Goal: Task Accomplishment & Management: Manage account settings

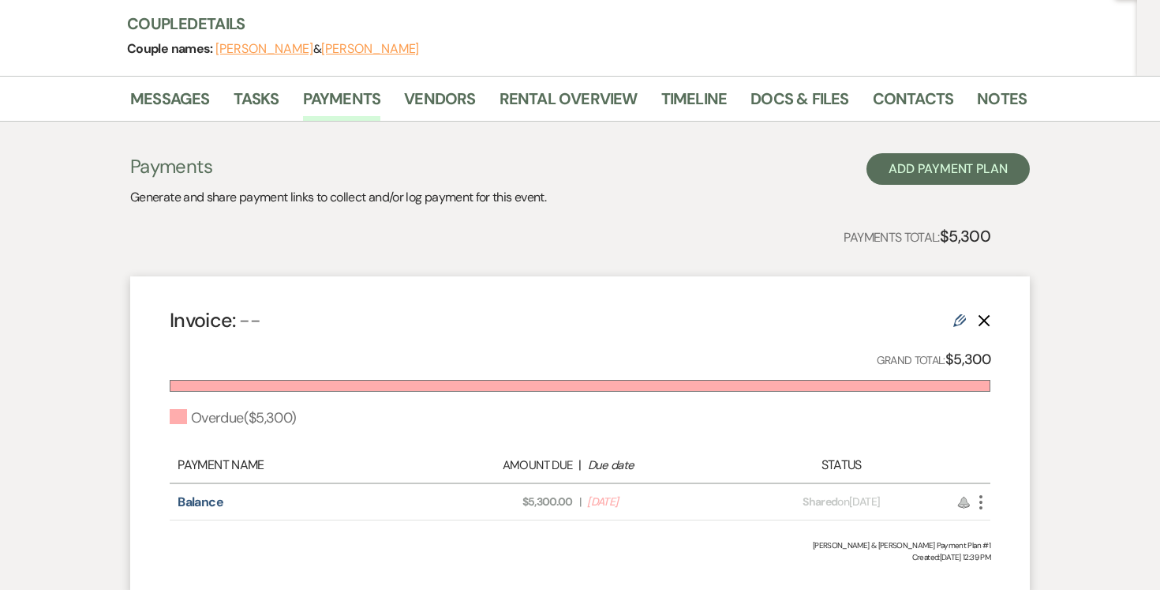
click at [976, 499] on icon "More" at bounding box center [981, 502] width 19 height 19
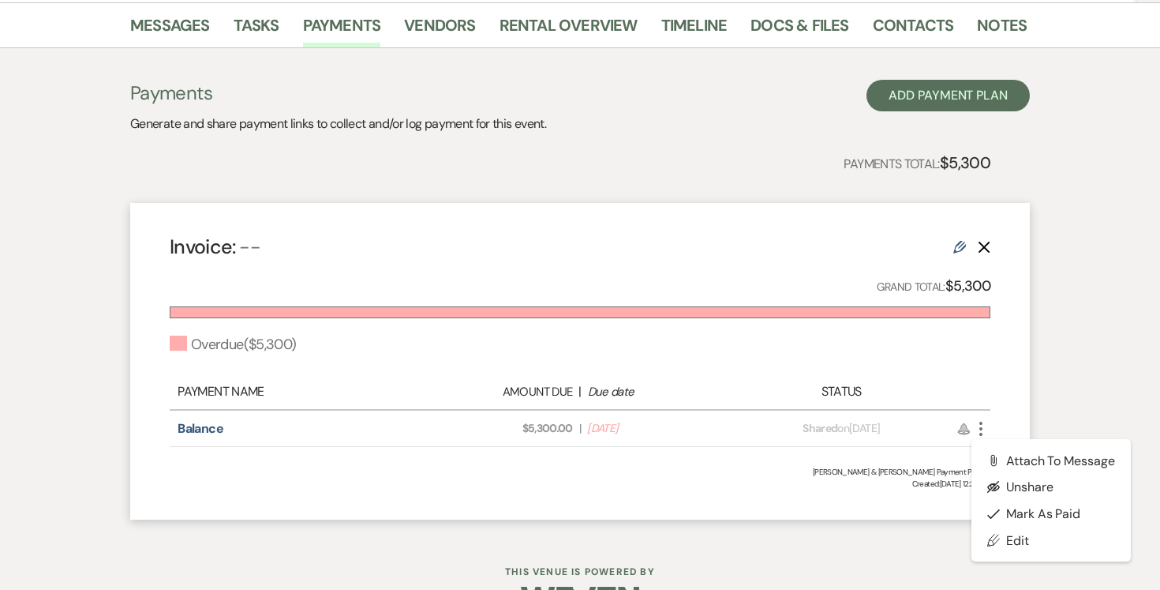
scroll to position [305, 0]
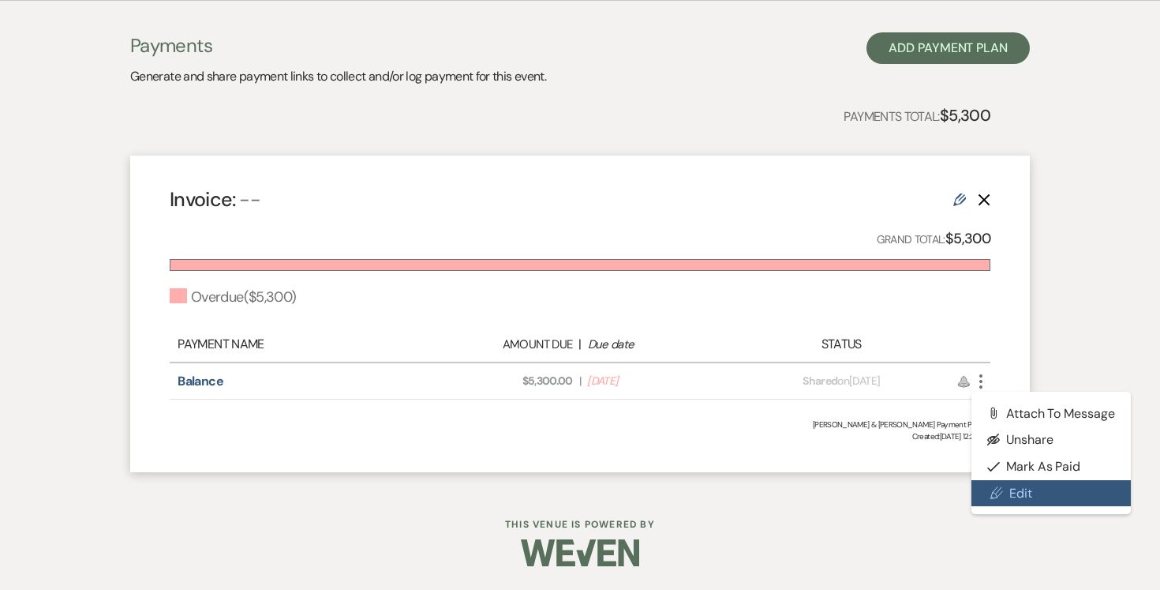
click at [1010, 494] on link "Pencil Edit" at bounding box center [1051, 493] width 159 height 27
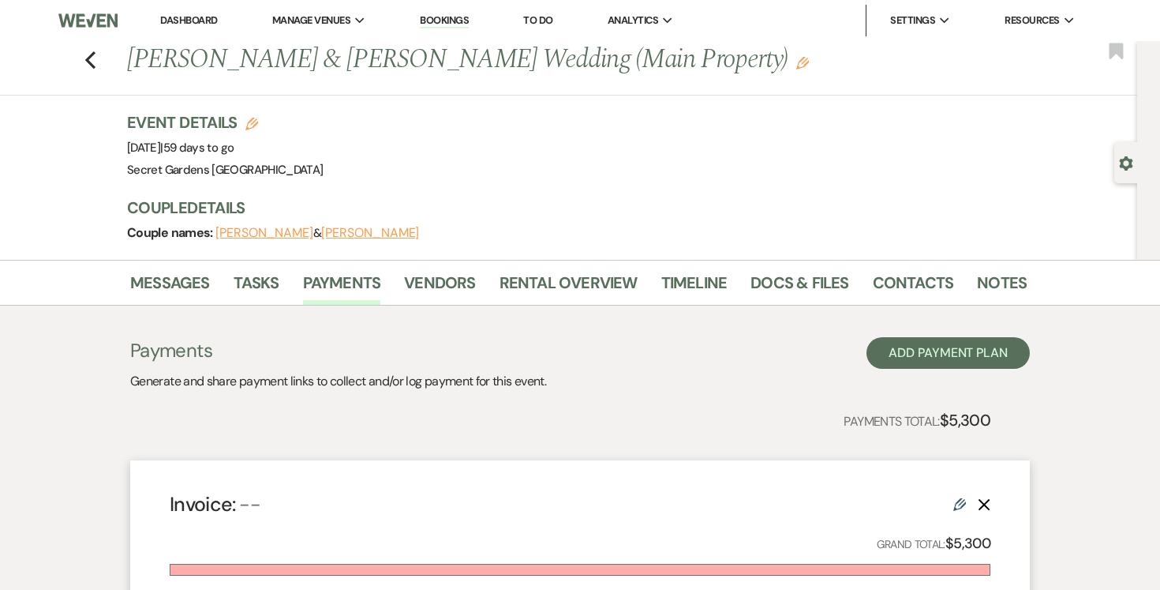
select select "2"
select select "percentage"
select select "true"
select select "both"
select select "daily"
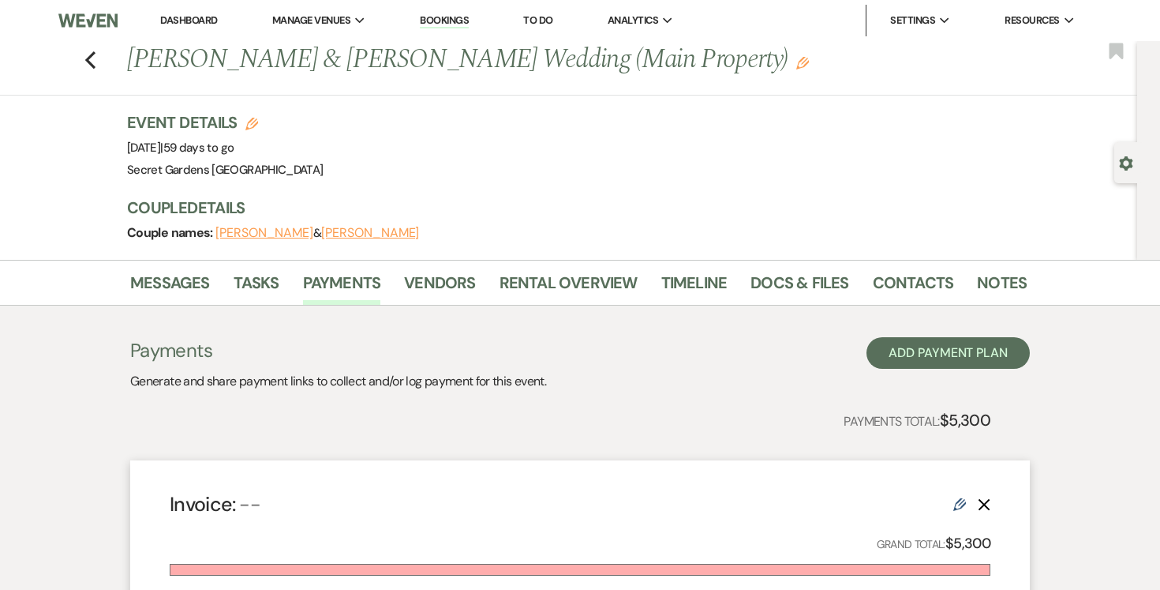
select select "onDueDate"
select select "complete"
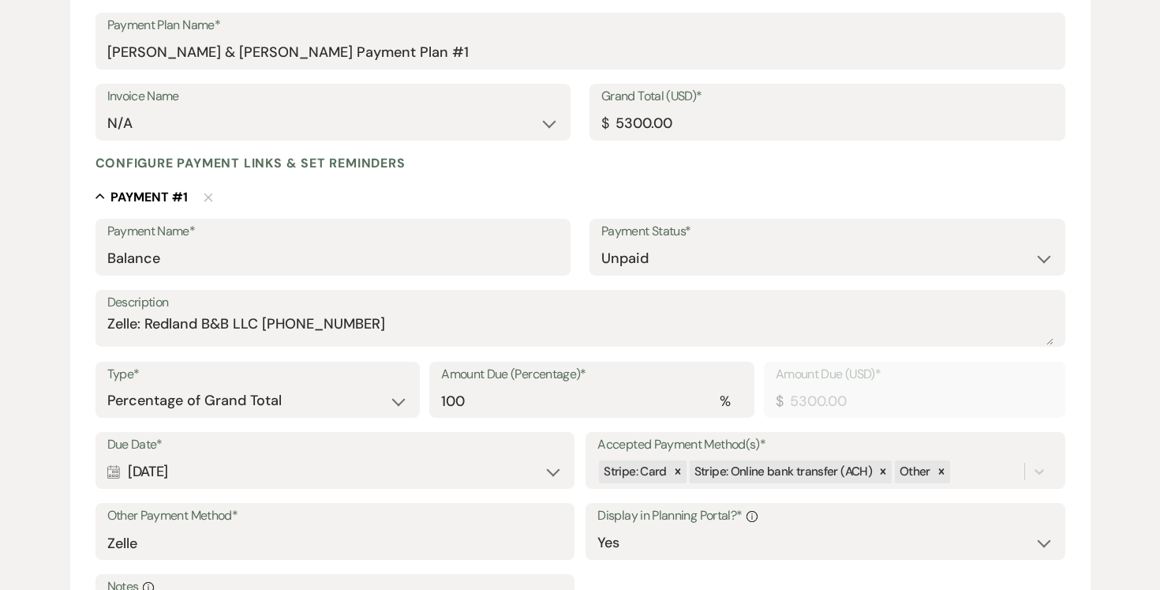
scroll to position [266, 0]
click at [878, 467] on icon at bounding box center [883, 469] width 11 height 11
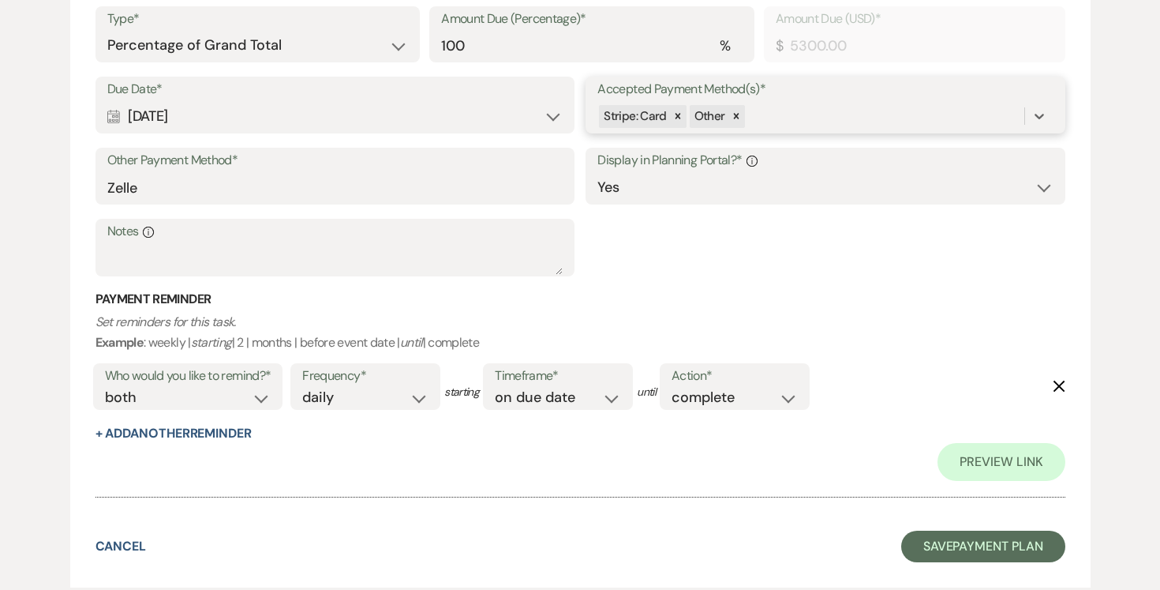
scroll to position [643, 0]
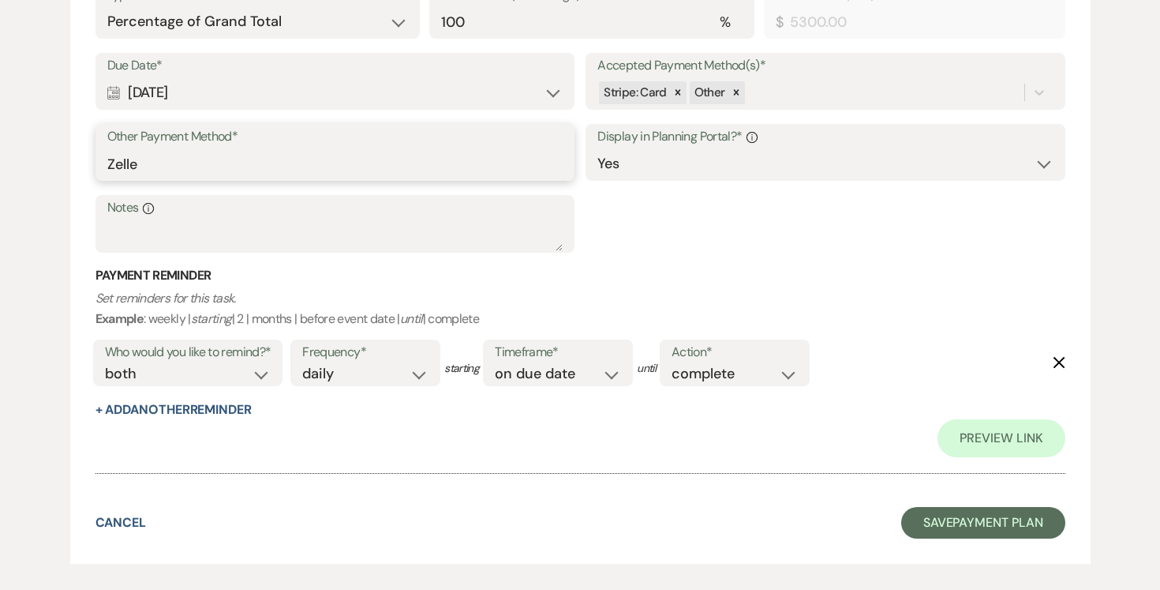
click at [162, 160] on input "Zelle" at bounding box center [334, 163] width 455 height 31
type input "Z"
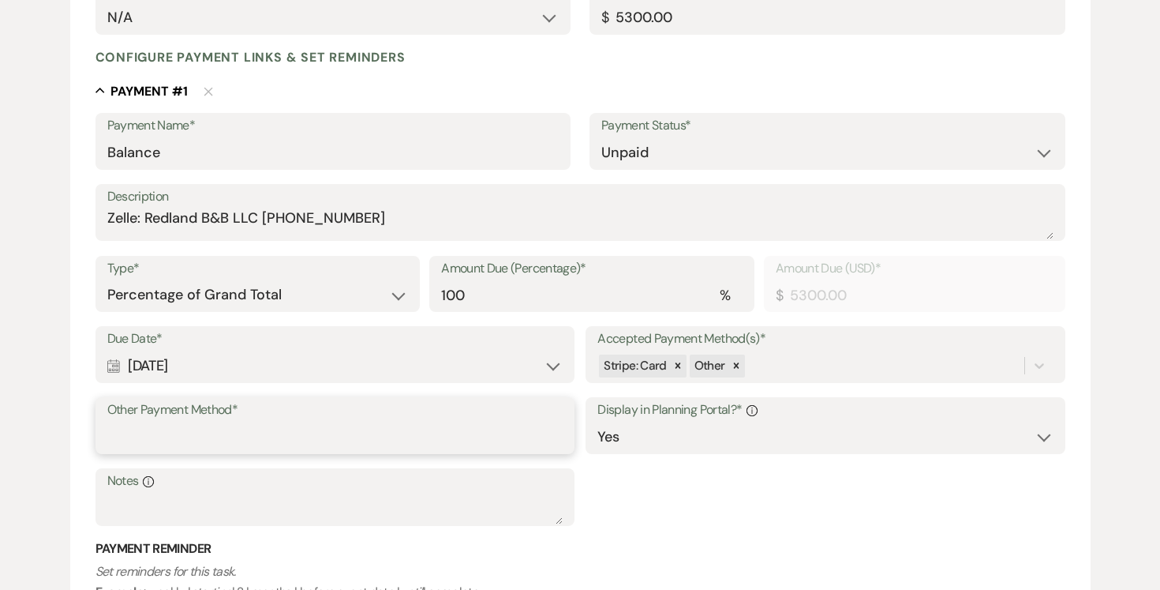
scroll to position [356, 0]
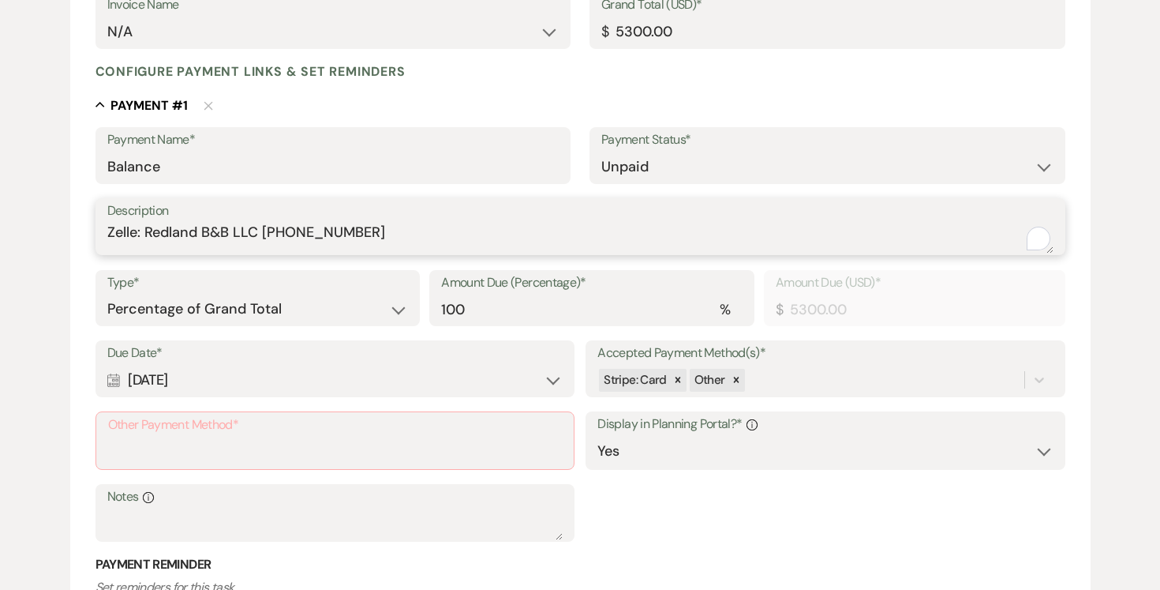
drag, startPoint x: 148, startPoint y: 223, endPoint x: 377, endPoint y: 236, distance: 230.0
click at [377, 236] on textarea "Zelle: Redland B&B LLC (305)458-0415" at bounding box center [580, 238] width 946 height 32
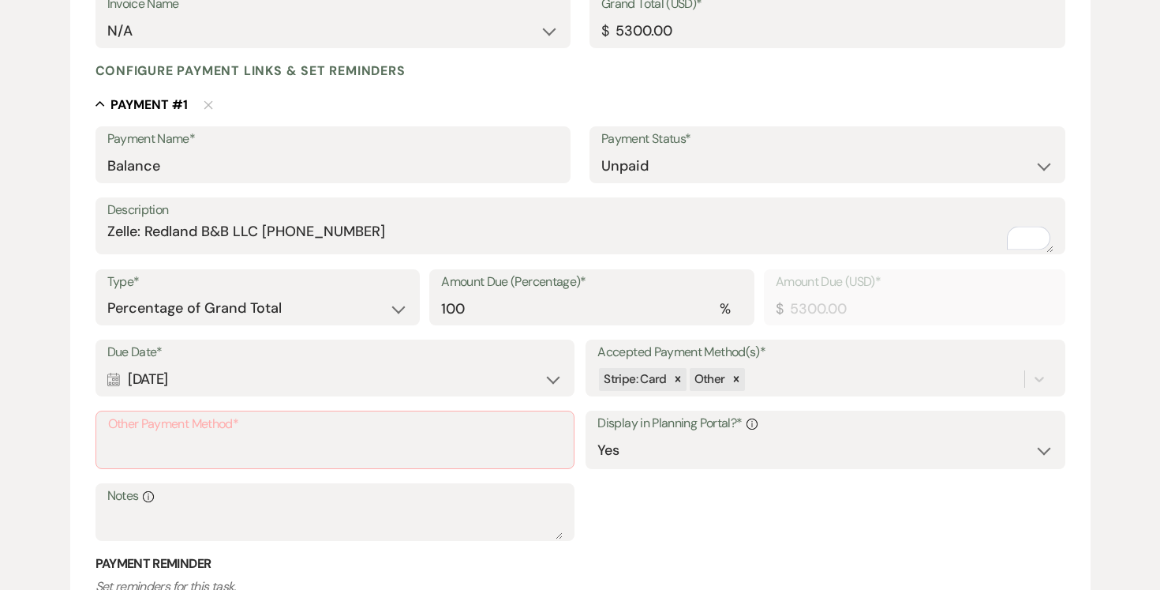
click at [307, 433] on label "Other Payment Method*" at bounding box center [335, 424] width 454 height 23
click at [307, 436] on input "Other Payment Method*" at bounding box center [335, 451] width 454 height 31
paste input "Zelle: Redland B&B LLC (305)458-0415"
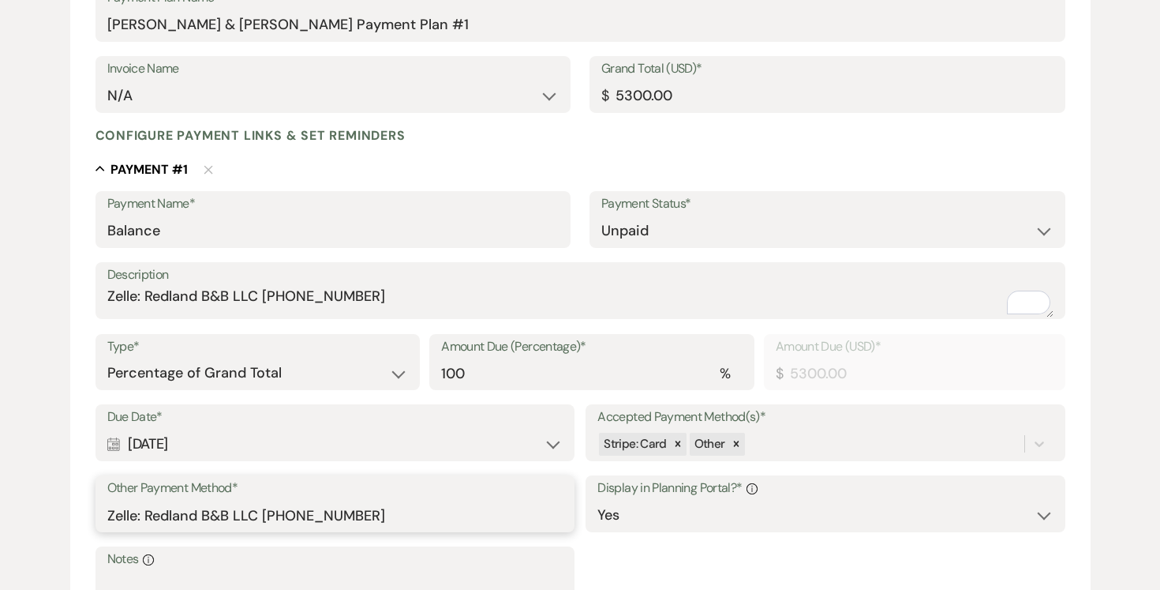
scroll to position [287, 0]
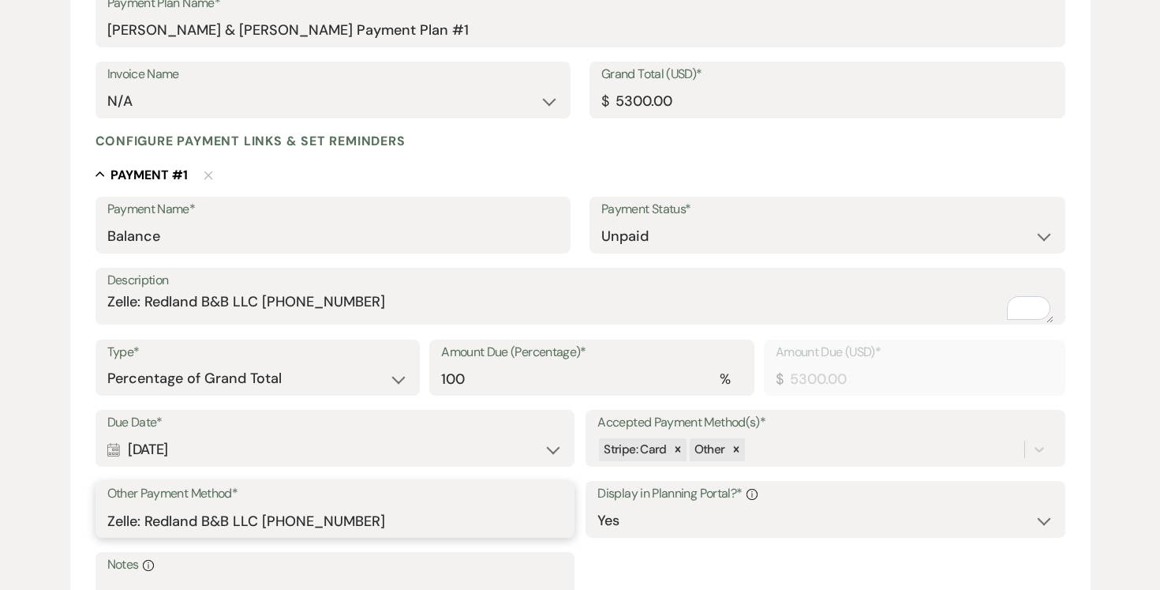
type input "Zelle: Redland B&B LLC (305)458-0415"
click at [738, 103] on input "5300.00" at bounding box center [827, 101] width 452 height 31
type input "530"
type input "530.00"
type input "53"
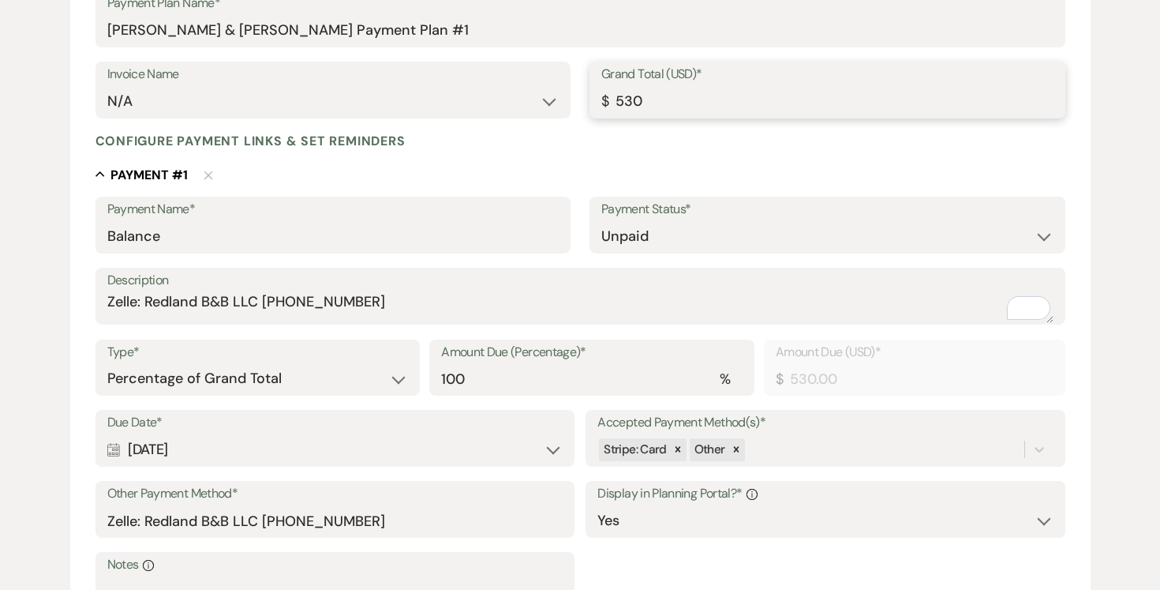
type input "53.00"
type input "5"
type input "5.00"
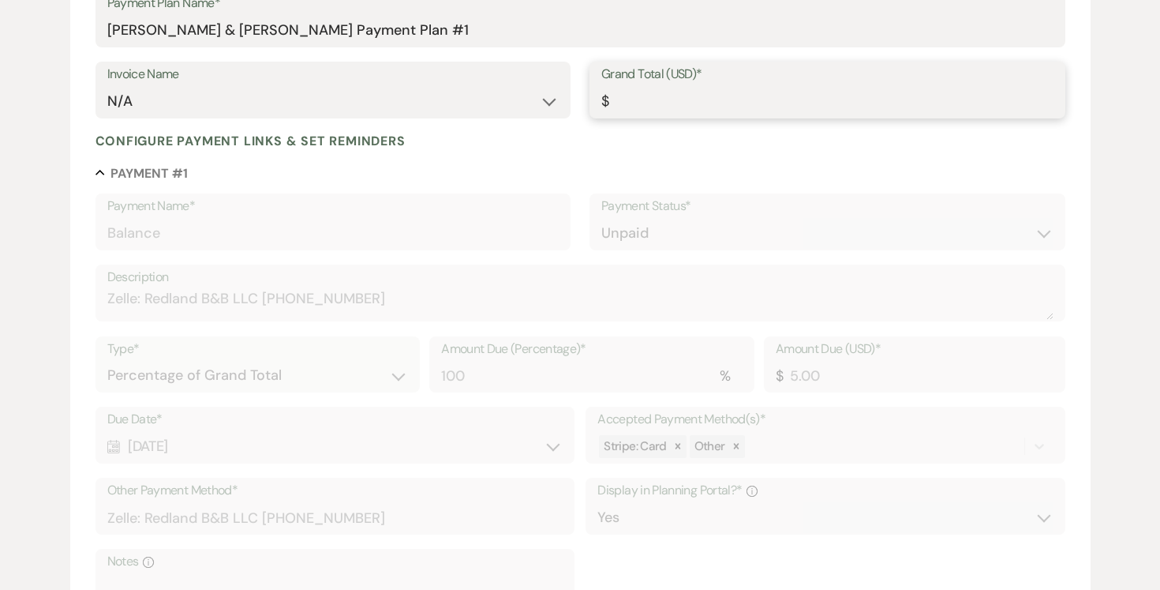
type input "4"
type input "4.00"
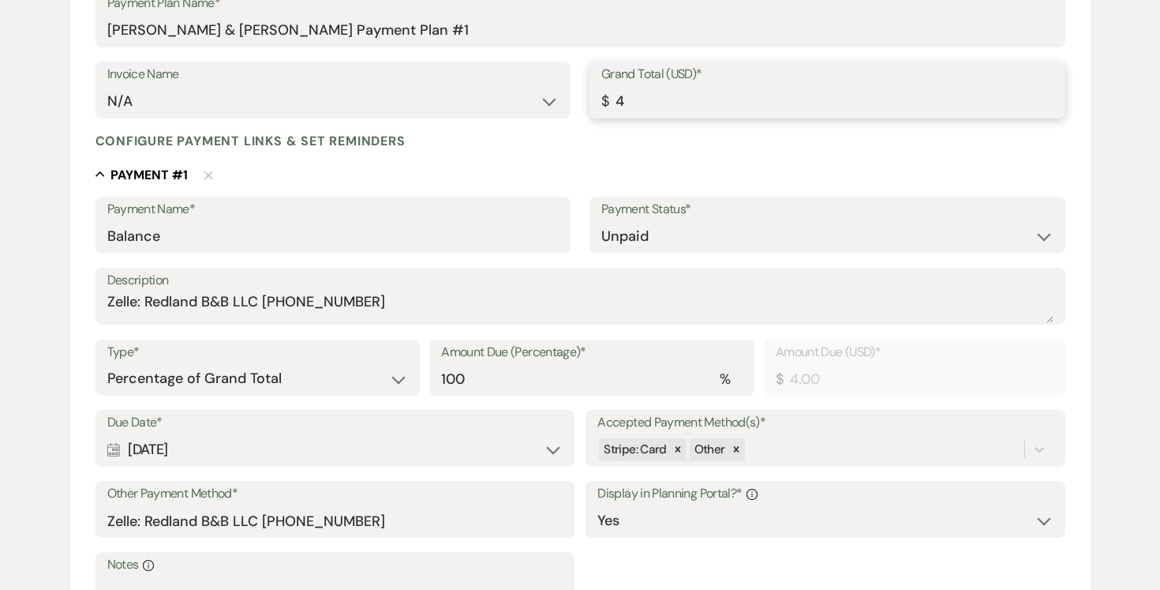
type input "47"
type input "47.00"
type input "474"
type input "474.00"
type input "47"
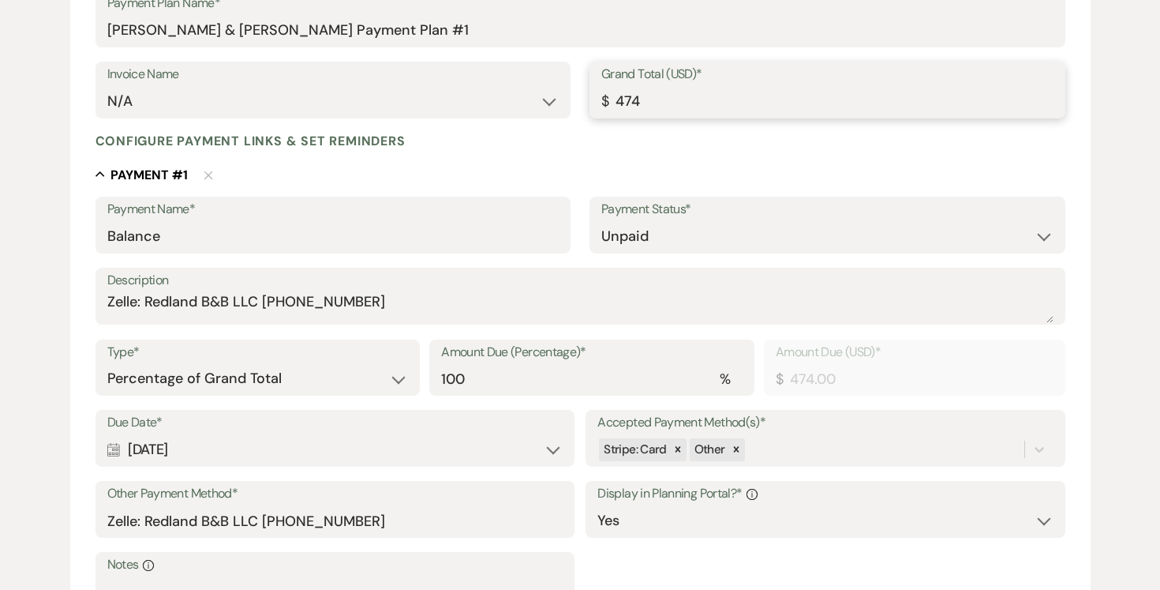
type input "47.00"
type input "475"
type input "475.00"
type input "4750"
type input "4750.00"
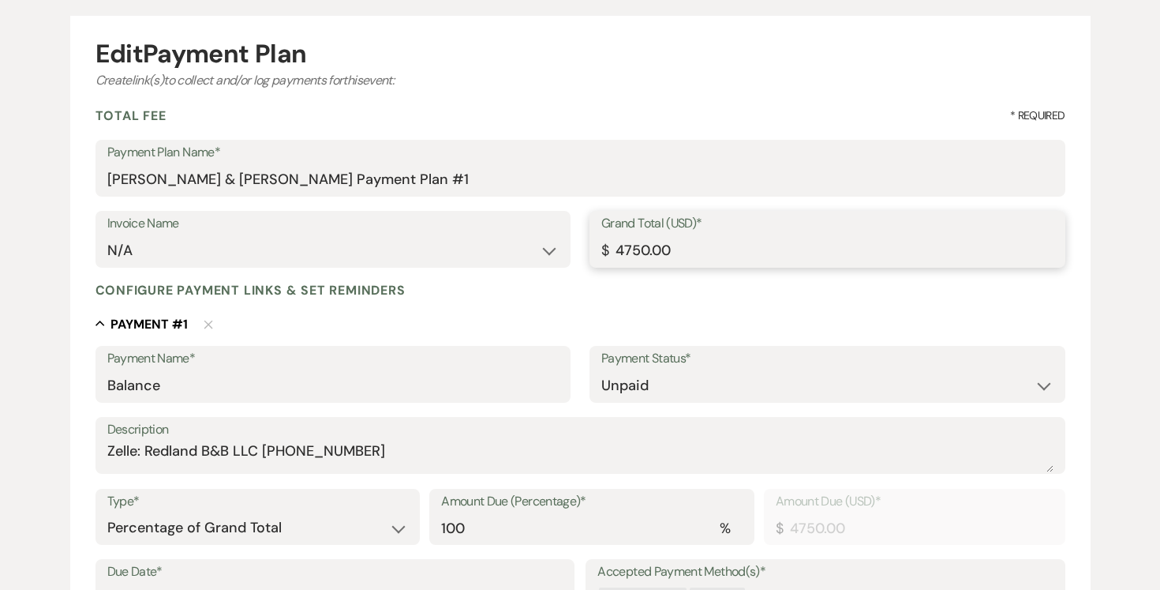
scroll to position [0, 0]
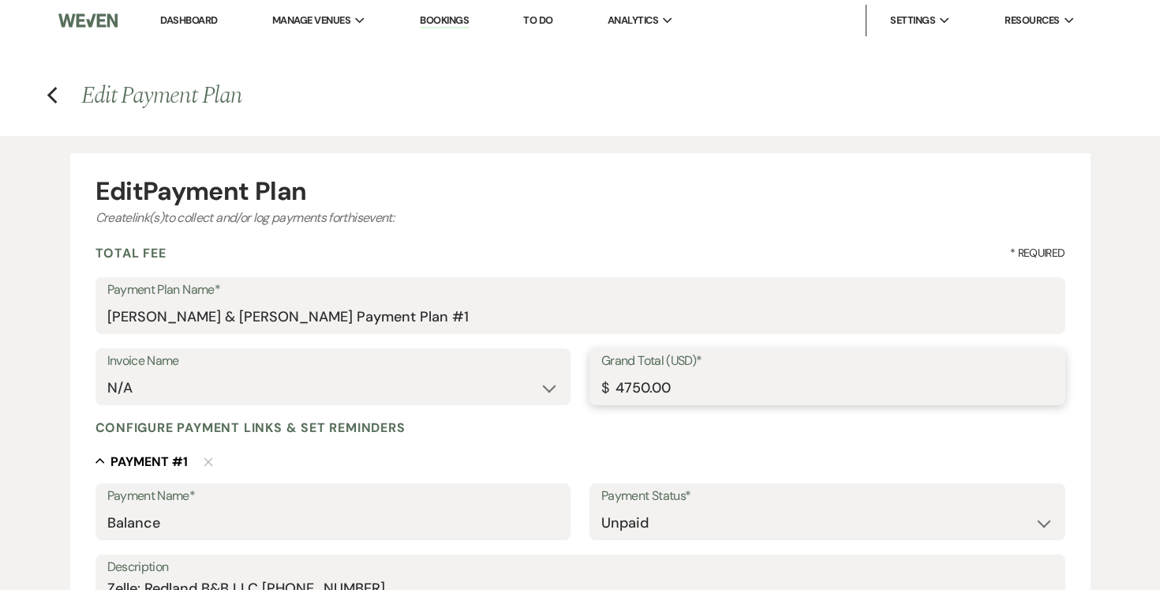
type input "4750.00"
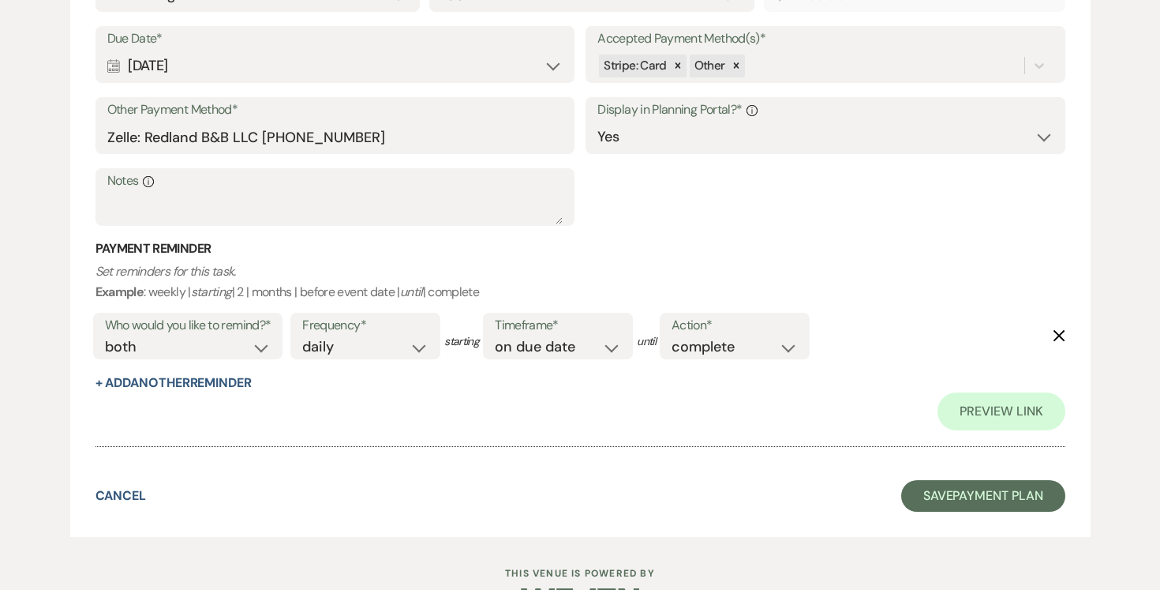
scroll to position [719, 0]
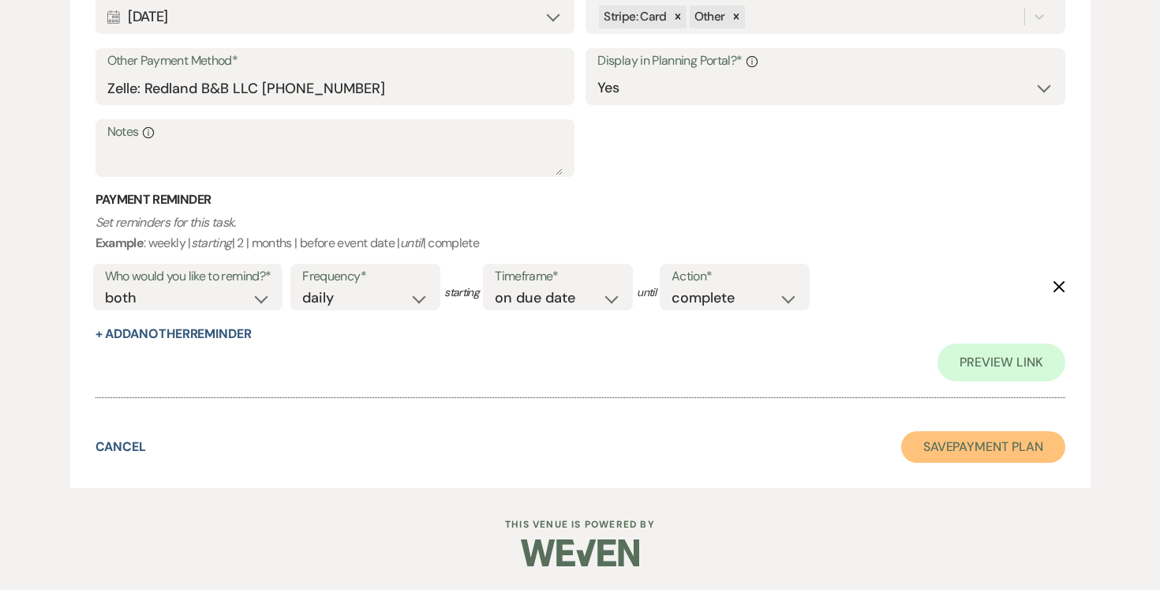
click at [974, 449] on button "Save Payment Plan" at bounding box center [983, 447] width 164 height 32
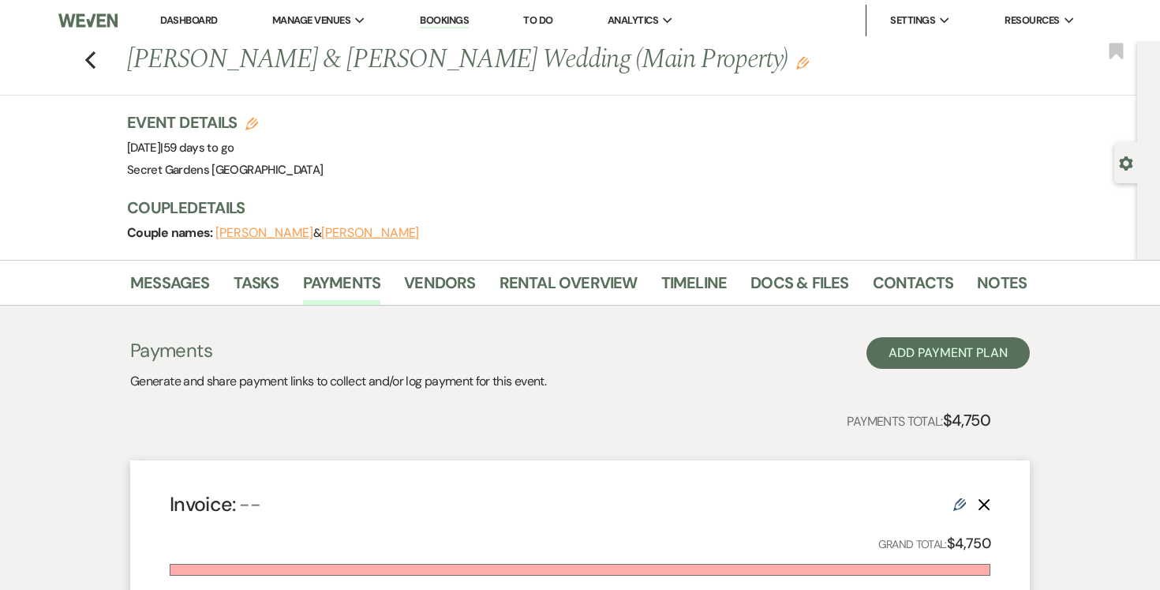
click at [1129, 161] on use "button" at bounding box center [1125, 163] width 13 height 14
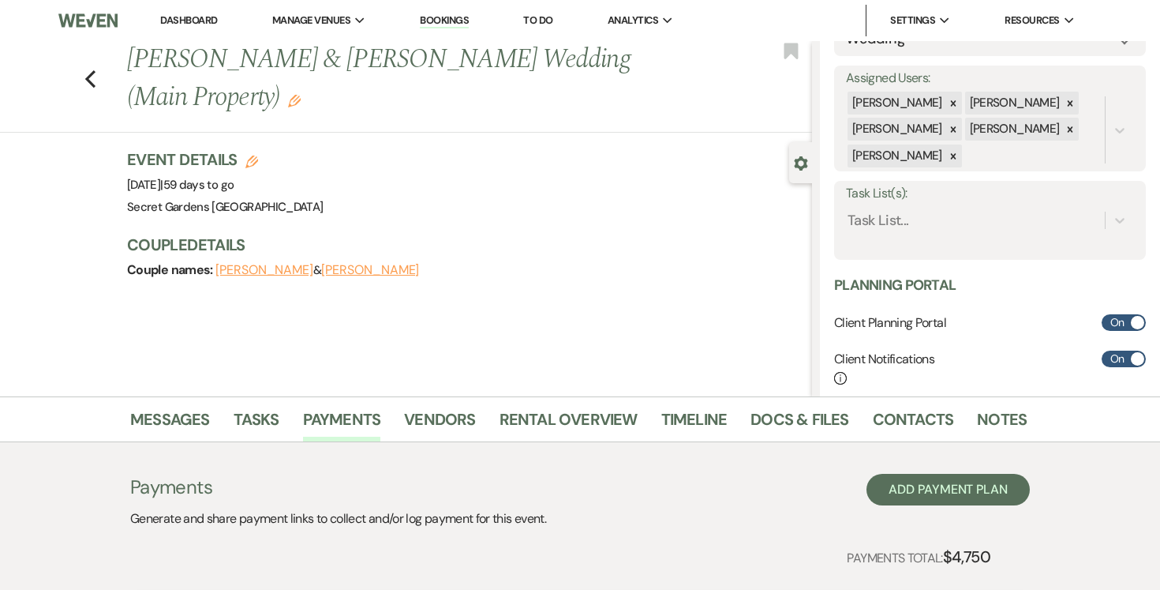
scroll to position [234, 0]
click at [1119, 215] on icon at bounding box center [1120, 219] width 16 height 16
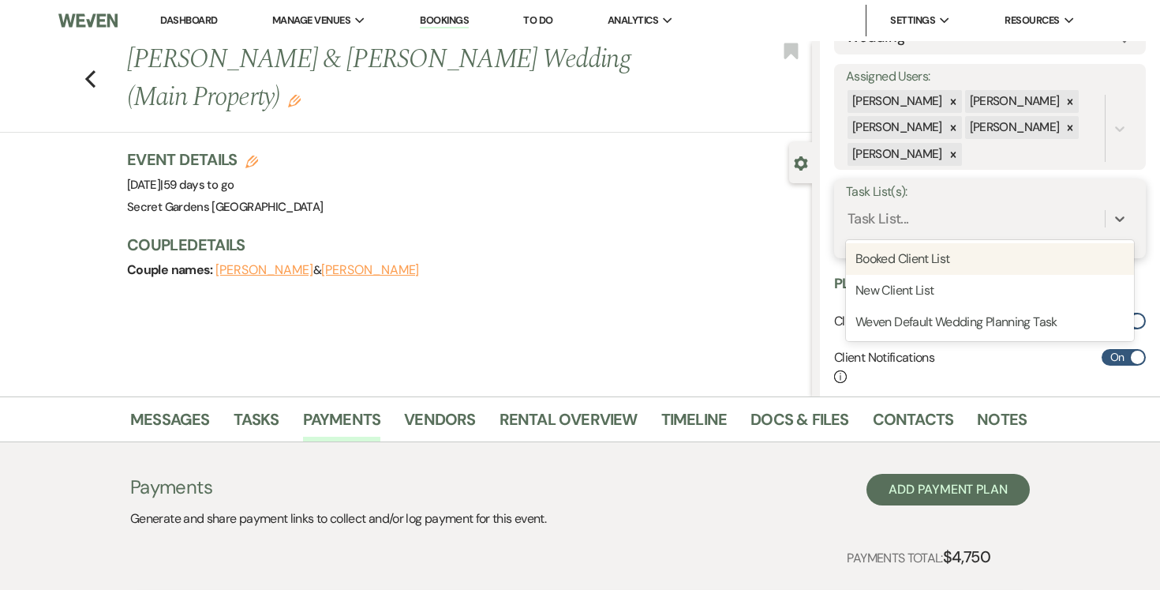
click at [1067, 251] on div "Booked Client List" at bounding box center [990, 259] width 288 height 32
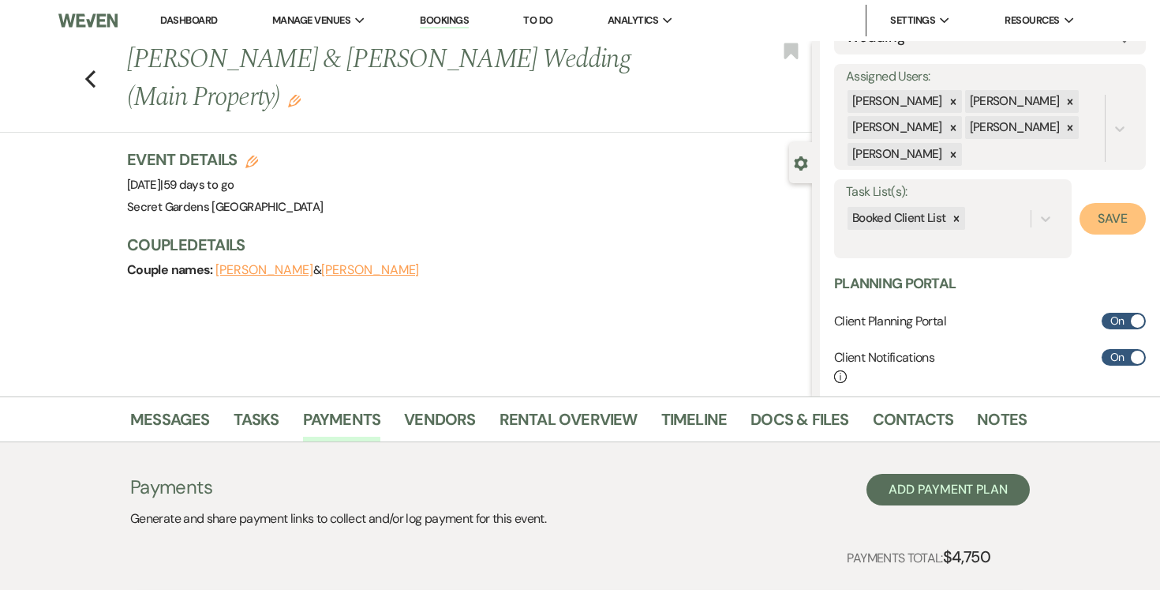
click at [1121, 219] on button "Save" at bounding box center [1113, 219] width 66 height 32
click at [197, 20] on link "Dashboard" at bounding box center [188, 19] width 57 height 13
